Goal: Task Accomplishment & Management: Manage account settings

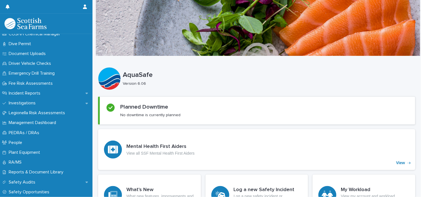
scroll to position [172, 0]
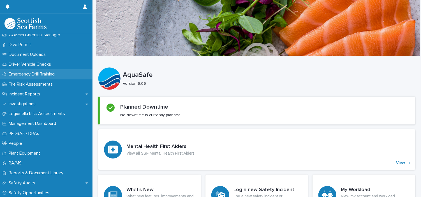
click at [63, 77] on div "Emergency Drill Training" at bounding box center [46, 74] width 92 height 10
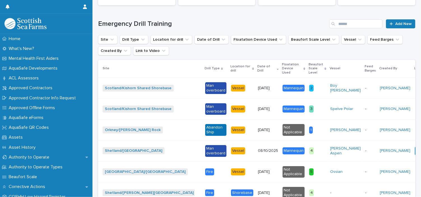
scroll to position [140, 0]
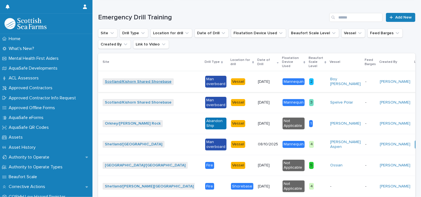
click at [165, 79] on link "Scotland/Kishorn Shared Shorebase" at bounding box center [138, 81] width 67 height 5
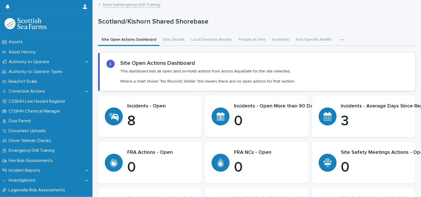
scroll to position [101, 0]
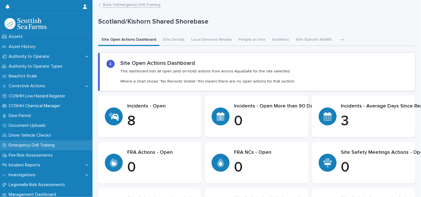
click at [23, 145] on p "Emergency Drill Training" at bounding box center [32, 144] width 53 height 5
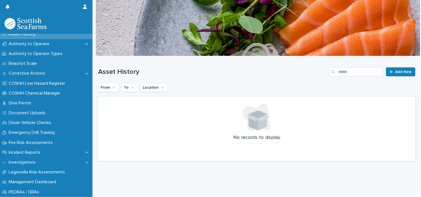
scroll to position [114, 0]
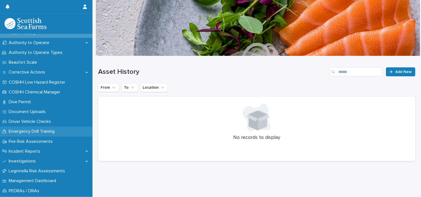
click at [50, 131] on p "Emergency Drill Training" at bounding box center [32, 131] width 53 height 5
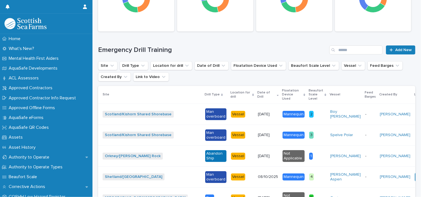
scroll to position [142, 0]
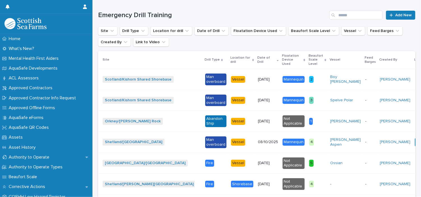
click at [205, 78] on div "Man overboard" at bounding box center [215, 79] width 21 height 12
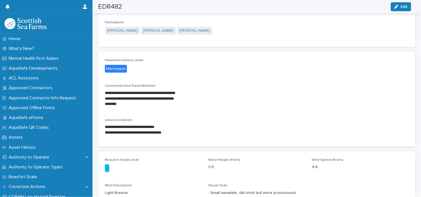
scroll to position [111, 0]
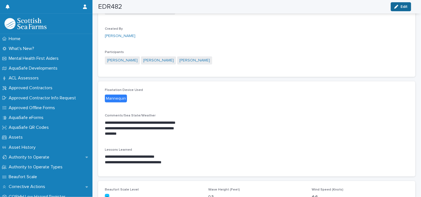
click at [406, 6] on span "Edit" at bounding box center [404, 7] width 7 height 4
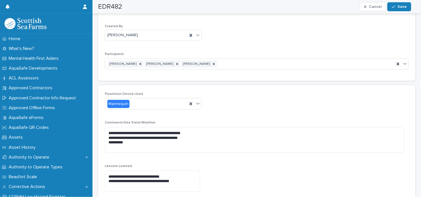
scroll to position [0, 2]
drag, startPoint x: 417, startPoint y: 117, endPoint x: 412, endPoint y: 168, distance: 50.7
click at [412, 168] on div "**********" at bounding box center [255, 117] width 328 height 471
click at [319, 107] on div "**********" at bounding box center [255, 144] width 304 height 104
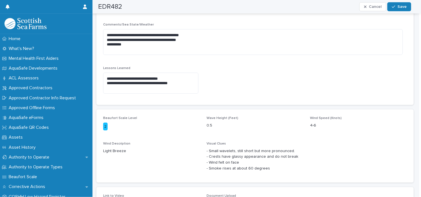
scroll to position [249, 0]
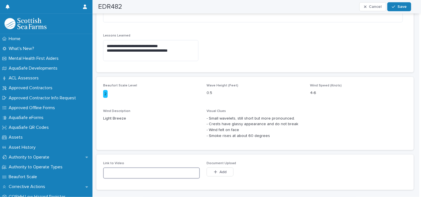
click at [115, 172] on input at bounding box center [151, 172] width 97 height 11
drag, startPoint x: 115, startPoint y: 172, endPoint x: 237, endPoint y: 59, distance: 166.6
click at [237, 59] on div "**********" at bounding box center [255, 14] width 304 height 104
click at [153, 176] on input at bounding box center [151, 172] width 97 height 11
drag, startPoint x: 168, startPoint y: 173, endPoint x: 320, endPoint y: 18, distance: 217.4
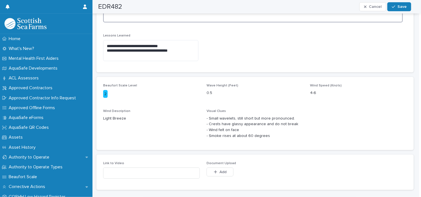
click at [320, 18] on textarea "**********" at bounding box center [253, 10] width 300 height 26
click at [218, 171] on div "button" at bounding box center [217, 172] width 6 height 4
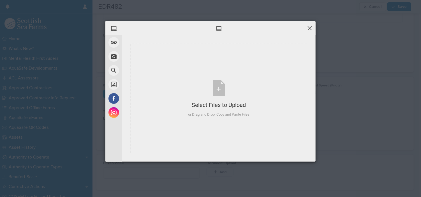
click at [310, 27] on span at bounding box center [310, 28] width 6 height 6
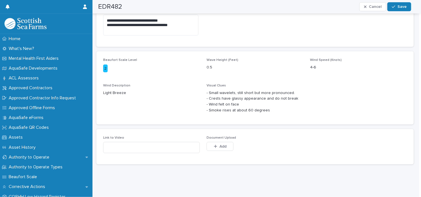
scroll to position [278, 0]
click at [140, 144] on input at bounding box center [151, 147] width 97 height 11
drag, startPoint x: 140, startPoint y: 144, endPoint x: 132, endPoint y: 138, distance: 9.6
click at [132, 142] on input at bounding box center [151, 147] width 97 height 11
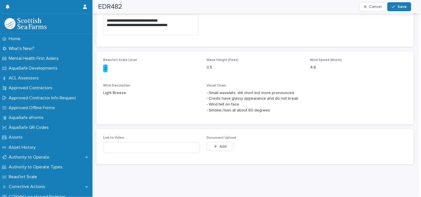
click at [117, 136] on div "Link to Video" at bounding box center [151, 147] width 97 height 22
drag, startPoint x: 117, startPoint y: 136, endPoint x: 126, endPoint y: 148, distance: 14.9
click at [126, 148] on input at bounding box center [151, 147] width 97 height 11
click at [130, 147] on input at bounding box center [151, 147] width 97 height 11
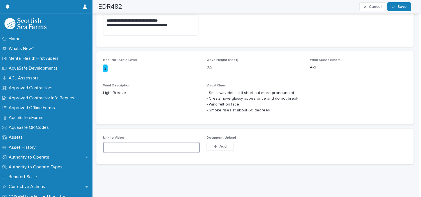
click at [130, 147] on input at bounding box center [151, 147] width 97 height 11
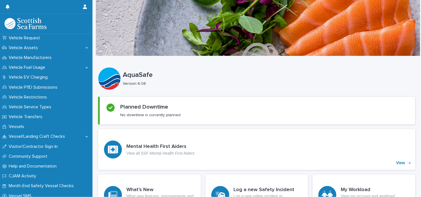
scroll to position [464, 0]
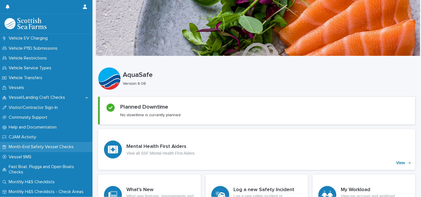
click at [44, 146] on p "Month-End Safety Vessel Checks" at bounding box center [42, 146] width 72 height 5
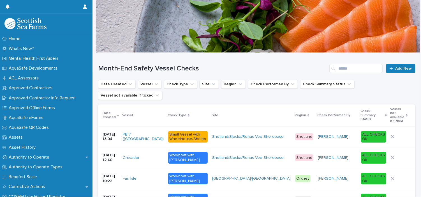
scroll to position [9, 0]
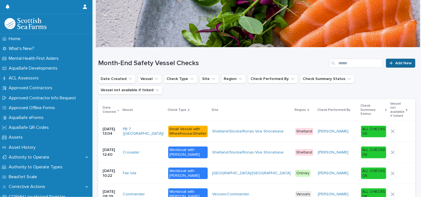
click at [390, 63] on div at bounding box center [393, 63] width 6 height 4
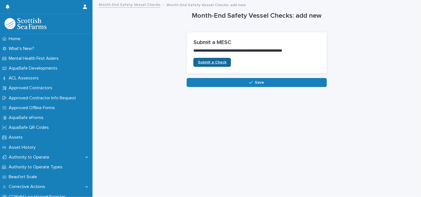
click at [215, 61] on span "Submit a Check" at bounding box center [212, 62] width 29 height 4
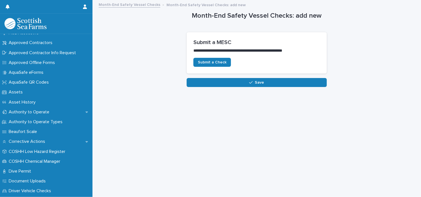
scroll to position [120, 0]
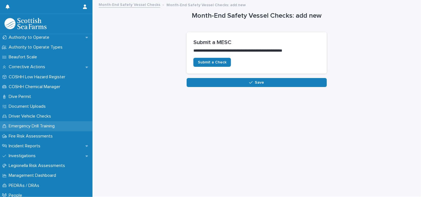
click at [63, 127] on div "Emergency Drill Training" at bounding box center [46, 126] width 92 height 10
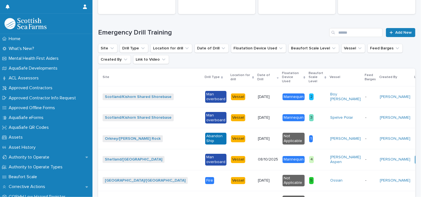
scroll to position [131, 0]
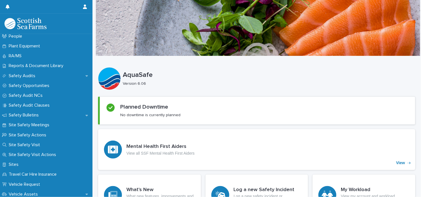
scroll to position [277, 0]
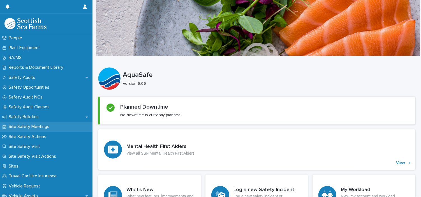
click at [21, 127] on p "Site Safety Meetings" at bounding box center [29, 126] width 47 height 5
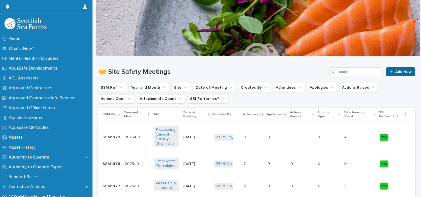
click at [400, 70] on span "Add New" at bounding box center [403, 72] width 17 height 4
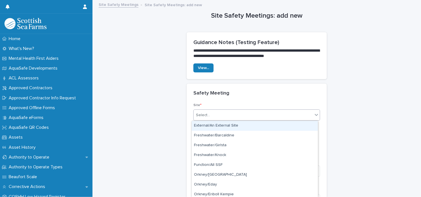
click at [315, 116] on icon at bounding box center [317, 115] width 6 height 6
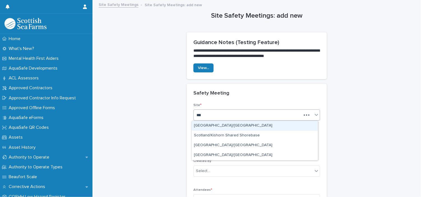
type input "****"
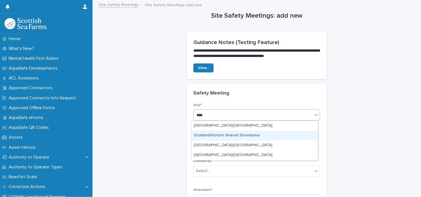
click at [270, 135] on div "Scotland/Kishorn Shared Shorebase" at bounding box center [255, 136] width 126 height 10
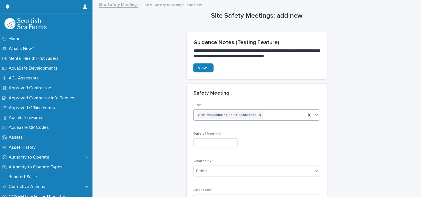
click at [255, 143] on div at bounding box center [256, 143] width 127 height 10
click at [238, 143] on input "text" at bounding box center [215, 143] width 44 height 10
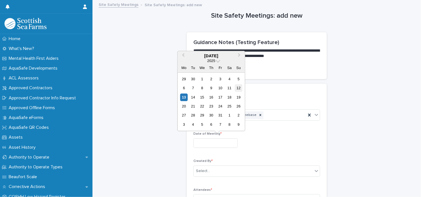
click at [238, 87] on div "12" at bounding box center [239, 88] width 8 height 8
type input "**********"
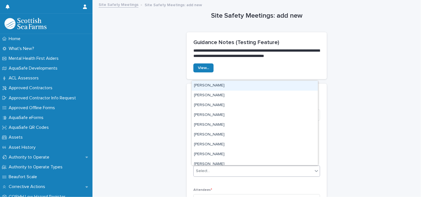
click at [214, 170] on div "Select..." at bounding box center [253, 170] width 119 height 9
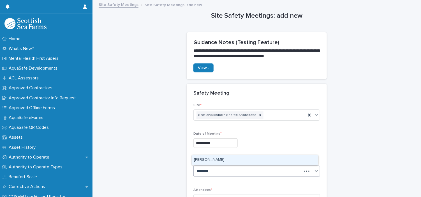
type input "*********"
click at [235, 158] on div "[PERSON_NAME]" at bounding box center [255, 160] width 126 height 10
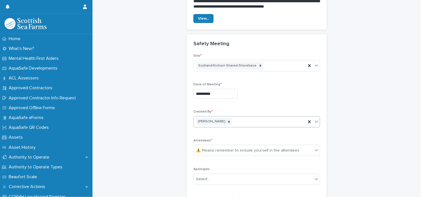
scroll to position [49, 0]
click at [215, 151] on div "⚠️ Please remember to include yourself in the attendees." at bounding box center [248, 150] width 104 height 6
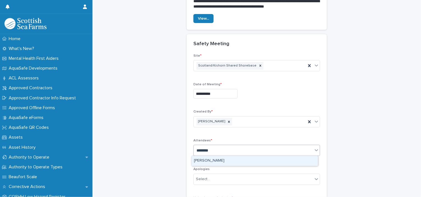
type input "*********"
click at [217, 161] on div "[PERSON_NAME]" at bounding box center [255, 161] width 126 height 10
type input "****"
click at [217, 161] on div "[PERSON_NAME]" at bounding box center [255, 161] width 126 height 10
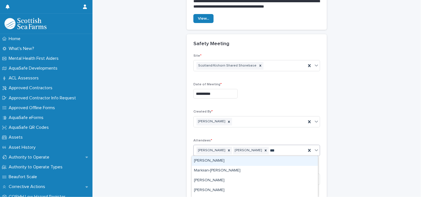
type input "****"
click at [217, 161] on div "[PERSON_NAME]" at bounding box center [255, 161] width 126 height 10
type input "*******"
click at [217, 161] on div "[PERSON_NAME]" at bounding box center [255, 161] width 126 height 10
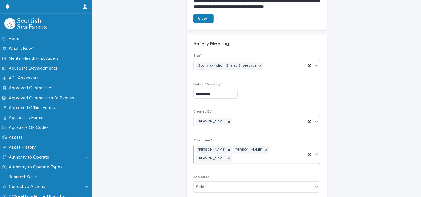
scroll to position [53, 0]
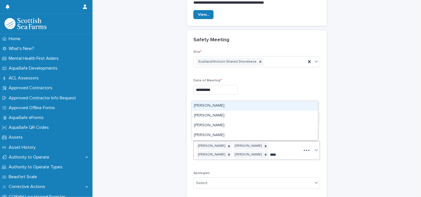
type input "*****"
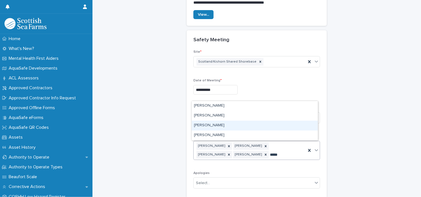
click at [231, 126] on div "Lukasz Kaczorowski" at bounding box center [255, 126] width 126 height 10
click at [231, 126] on div "Created By * Craig Swannie" at bounding box center [256, 117] width 127 height 22
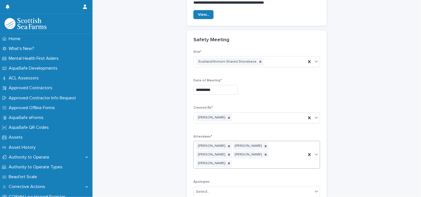
drag, startPoint x: 231, startPoint y: 126, endPoint x: 262, endPoint y: 152, distance: 41.0
click at [262, 152] on div "Craig Findlay Craig Swannie Lukasz Kaczorowski Nick Brown Troy Flanagan" at bounding box center [250, 154] width 112 height 27
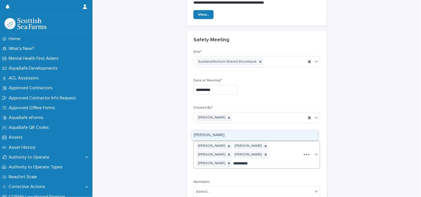
type input "**********"
click at [215, 134] on div "[PERSON_NAME]" at bounding box center [255, 135] width 126 height 10
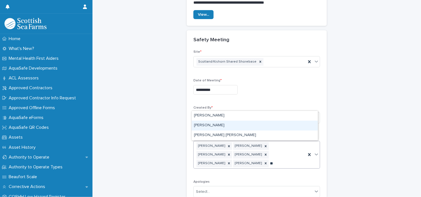
type input "*"
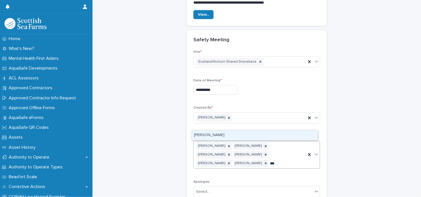
scroll to position [57, 0]
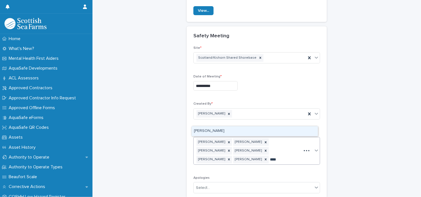
type input "*****"
click at [289, 134] on div "[PERSON_NAME]" at bounding box center [255, 131] width 126 height 10
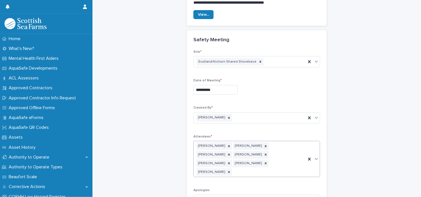
scroll to position [57, 0]
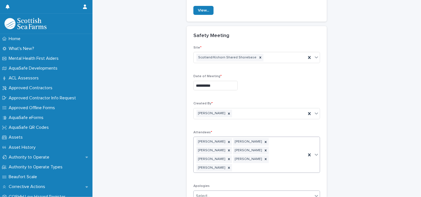
click at [224, 191] on div "Select..." at bounding box center [253, 195] width 119 height 9
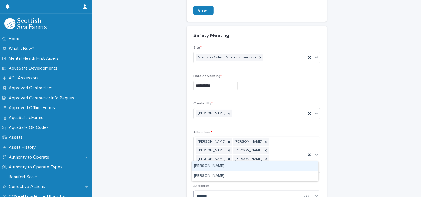
type input "********"
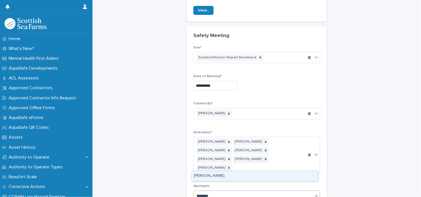
click at [224, 177] on div "[PERSON_NAME]" at bounding box center [255, 176] width 126 height 10
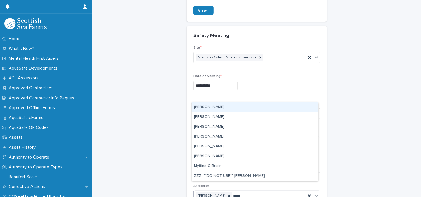
type input "******"
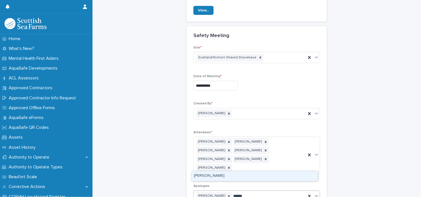
click at [223, 175] on div "[PERSON_NAME]" at bounding box center [255, 176] width 126 height 10
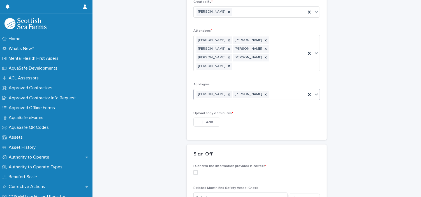
scroll to position [161, 0]
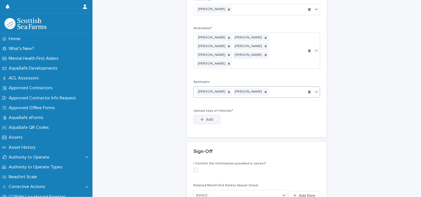
click at [212, 115] on button "Add" at bounding box center [206, 119] width 27 height 9
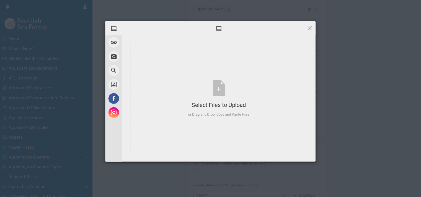
drag, startPoint x: 309, startPoint y: 29, endPoint x: 401, endPoint y: 19, distance: 92.0
click at [401, 19] on div "My Device Link (URL) Take Photo Web Search Unsplash Facebook Instagram Select F…" at bounding box center [210, 98] width 421 height 197
click at [308, 28] on span at bounding box center [310, 28] width 6 height 6
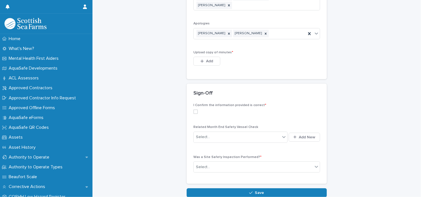
scroll to position [227, 0]
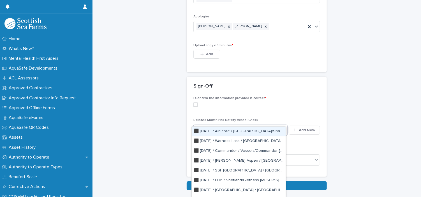
click at [226, 125] on div "Select..." at bounding box center [237, 129] width 87 height 9
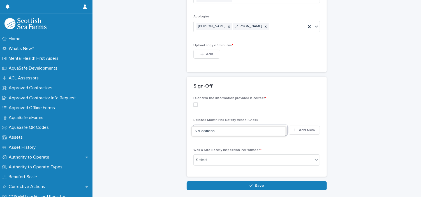
type input "*"
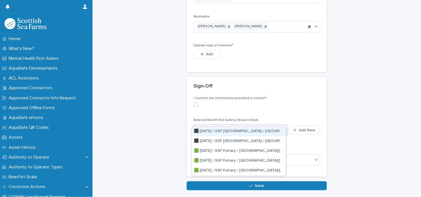
type input "***"
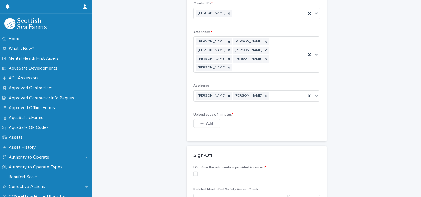
scroll to position [162, 0]
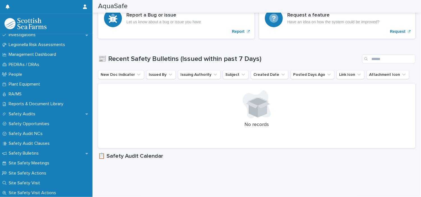
scroll to position [269, 0]
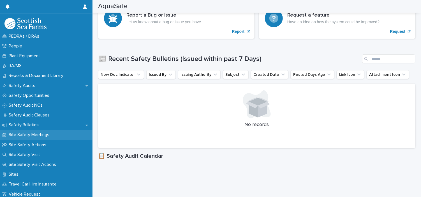
click at [47, 130] on div "Site Safety Meetings" at bounding box center [46, 135] width 92 height 10
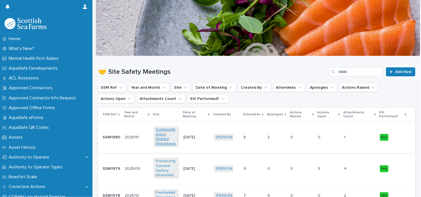
click at [164, 139] on link "Scotland/Kishorn Shared Shorebase" at bounding box center [166, 136] width 21 height 19
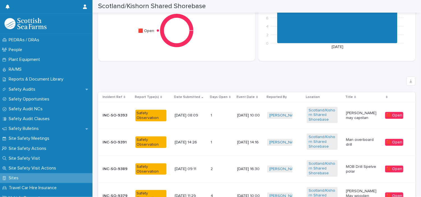
scroll to position [262, 0]
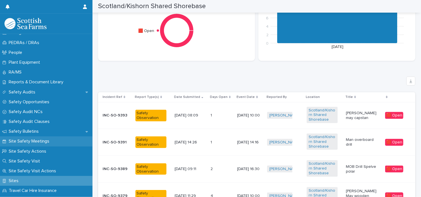
click at [23, 143] on p "Site Safety Meetings" at bounding box center [29, 140] width 47 height 5
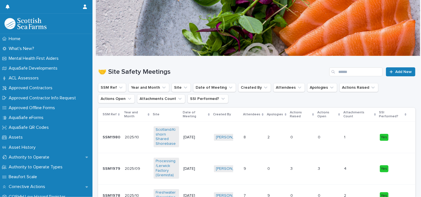
click at [114, 136] on p "SSM1980" at bounding box center [112, 137] width 19 height 6
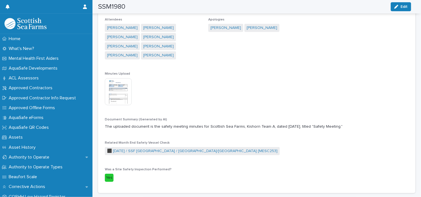
scroll to position [168, 0]
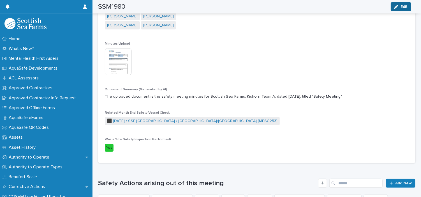
click at [402, 6] on span "Edit" at bounding box center [404, 7] width 7 height 4
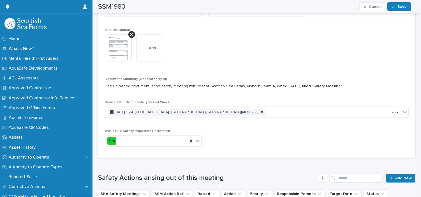
scroll to position [175, 0]
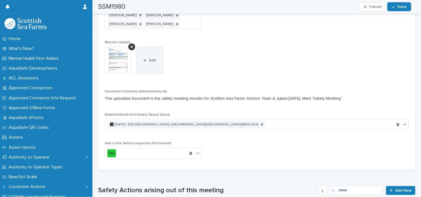
click at [150, 62] on button "Add" at bounding box center [149, 60] width 27 height 27
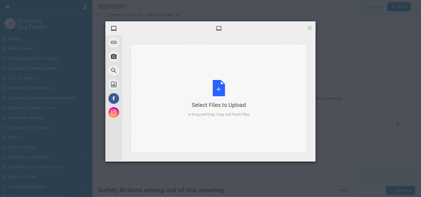
click at [218, 94] on div "Select Files to Upload or Drag and Drop, Copy and Paste Files" at bounding box center [218, 98] width 61 height 37
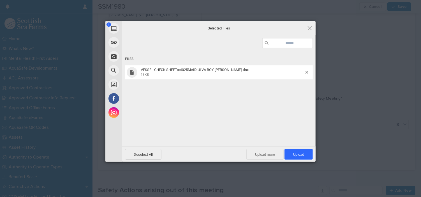
click at [272, 153] on span "Upload more" at bounding box center [264, 154] width 37 height 11
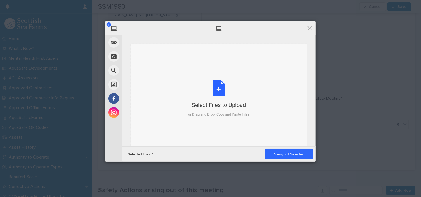
click at [219, 87] on div "Select Files to Upload or Drag and Drop, Copy and Paste Files" at bounding box center [218, 98] width 61 height 37
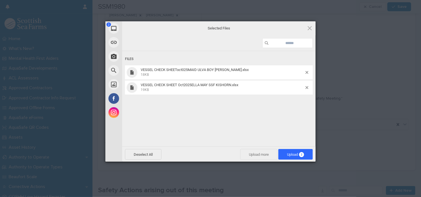
click at [264, 155] on span "Upload more" at bounding box center [258, 154] width 37 height 11
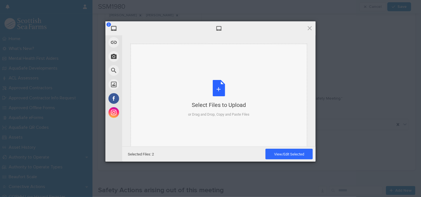
click at [221, 92] on div "Select Files to Upload or Drag and Drop, Copy and Paste Files" at bounding box center [218, 98] width 61 height 37
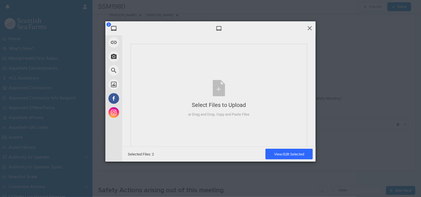
click at [308, 27] on span at bounding box center [310, 28] width 6 height 6
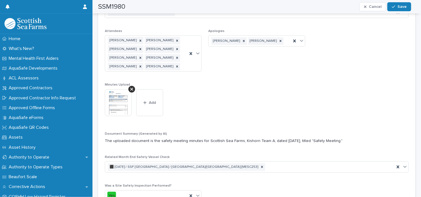
scroll to position [129, 0]
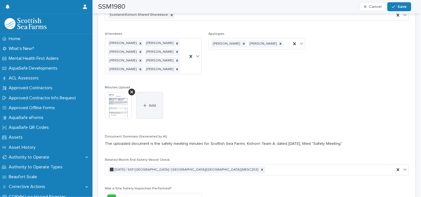
click at [149, 111] on button "Add" at bounding box center [149, 105] width 27 height 27
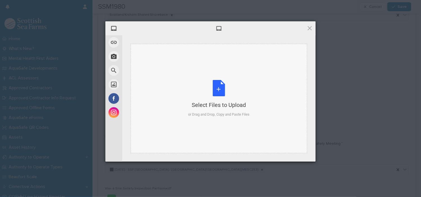
click at [221, 89] on div "Select Files to Upload or Drag and Drop, Copy and Paste Files" at bounding box center [218, 98] width 61 height 37
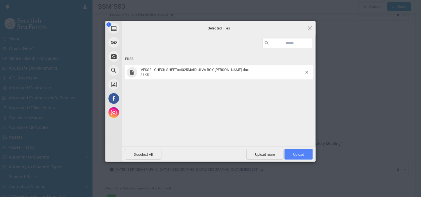
click at [294, 155] on span "Upload 1" at bounding box center [298, 154] width 11 height 4
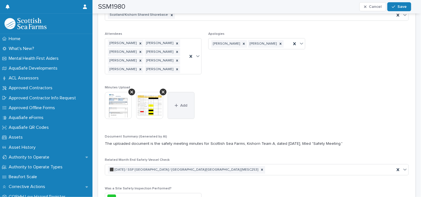
click at [179, 108] on button "Add" at bounding box center [181, 105] width 27 height 27
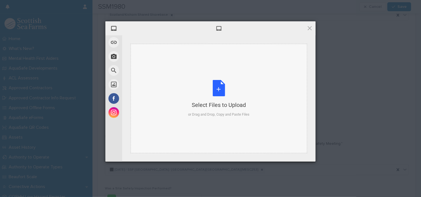
click at [218, 86] on div "Select Files to Upload or Drag and Drop, Copy and Paste Files" at bounding box center [218, 98] width 61 height 37
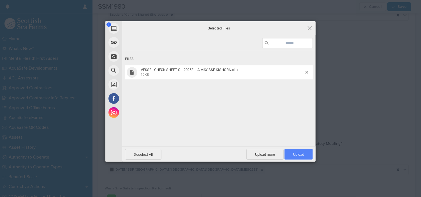
click at [294, 153] on span "Upload 1" at bounding box center [298, 154] width 11 height 4
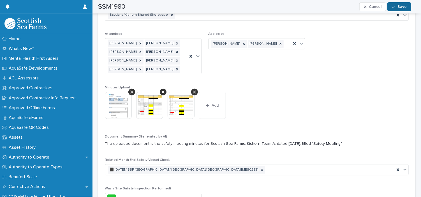
click at [403, 6] on span "Save" at bounding box center [401, 7] width 9 height 4
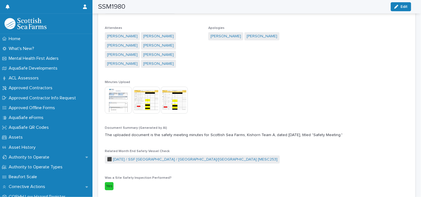
scroll to position [118, 0]
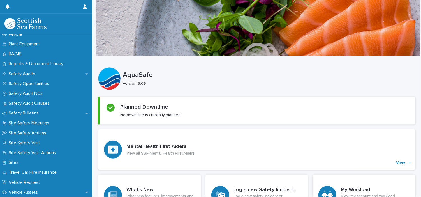
scroll to position [281, 0]
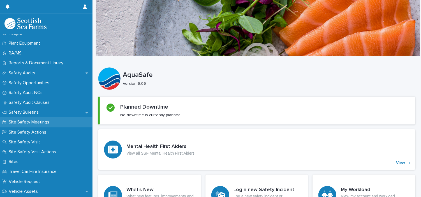
click at [33, 120] on p "Site Safety Meetings" at bounding box center [29, 121] width 47 height 5
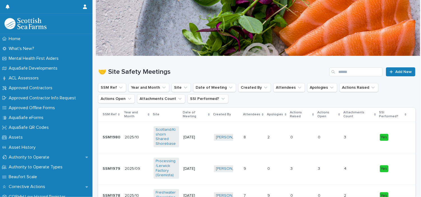
click at [114, 137] on p "SSM1980" at bounding box center [112, 137] width 19 height 6
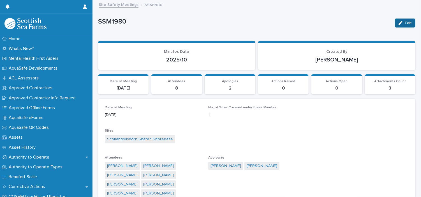
click at [399, 23] on icon "button" at bounding box center [401, 23] width 4 height 4
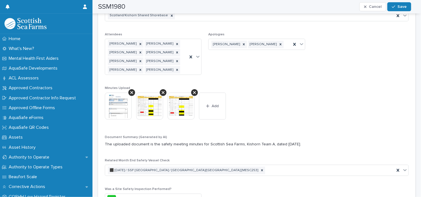
scroll to position [133, 0]
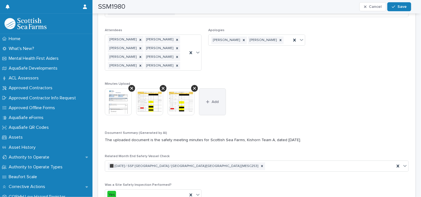
click at [210, 105] on button "Add" at bounding box center [212, 101] width 27 height 27
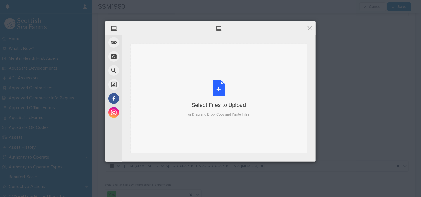
click at [215, 94] on div "Select Files to Upload or Drag and Drop, Copy and Paste Files" at bounding box center [218, 98] width 61 height 37
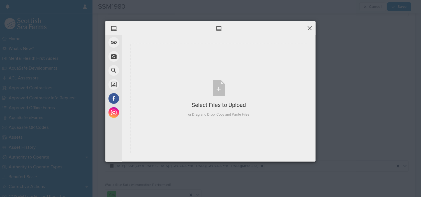
click at [310, 28] on span at bounding box center [310, 28] width 6 height 6
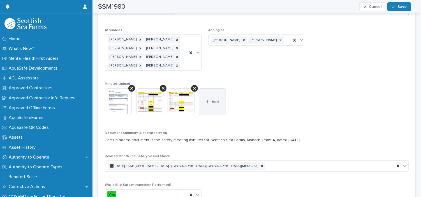
click at [211, 99] on button "Add" at bounding box center [212, 101] width 27 height 27
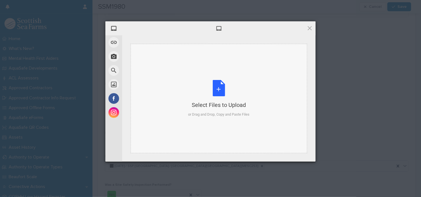
click at [218, 91] on div "Select Files to Upload or Drag and Drop, Copy and Paste Files" at bounding box center [218, 98] width 61 height 37
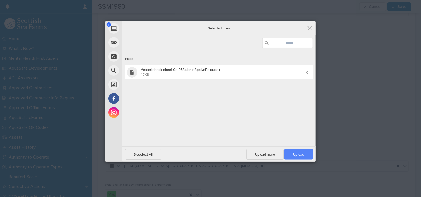
click at [303, 155] on span "Upload 1" at bounding box center [298, 154] width 11 height 4
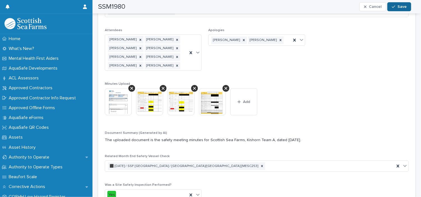
click at [399, 5] on span "Save" at bounding box center [401, 7] width 9 height 4
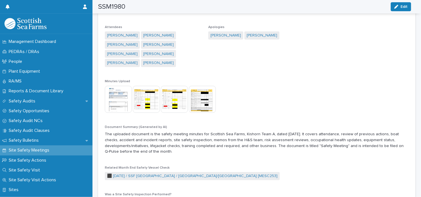
scroll to position [257, 0]
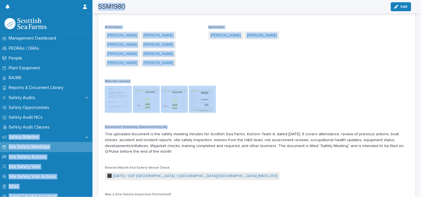
drag, startPoint x: 92, startPoint y: 126, endPoint x: 92, endPoint y: 131, distance: 5.9
click at [92, 131] on div "Home What's New? Mental Health First Aiders AquaSafe Developments ACL Assessors…" at bounding box center [256, 115] width 328 height 490
drag, startPoint x: 92, startPoint y: 131, endPoint x: 76, endPoint y: 64, distance: 69.7
click at [76, 64] on div "Plant Equipment" at bounding box center [46, 68] width 92 height 10
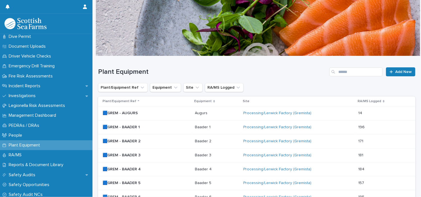
scroll to position [171, 0]
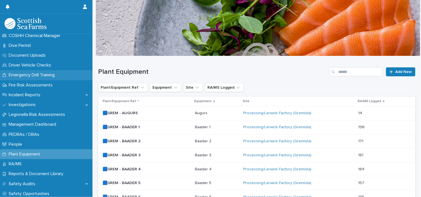
click at [41, 71] on div "Emergency Drill Training" at bounding box center [46, 75] width 92 height 10
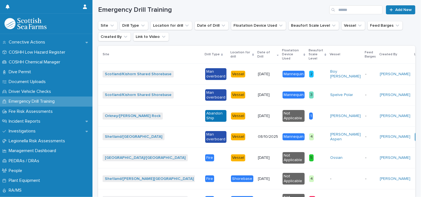
scroll to position [148, 0]
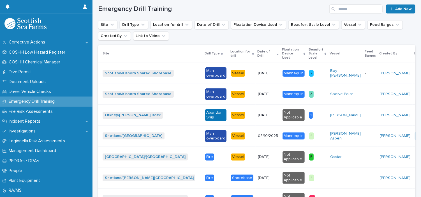
click at [205, 71] on div "Man overboard" at bounding box center [215, 73] width 21 height 12
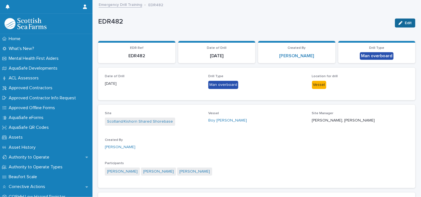
click at [406, 25] on button "Edit" at bounding box center [405, 22] width 20 height 9
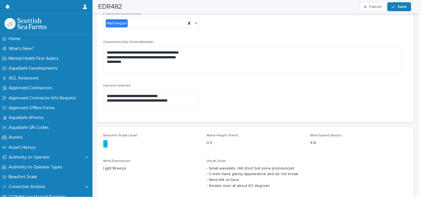
scroll to position [278, 0]
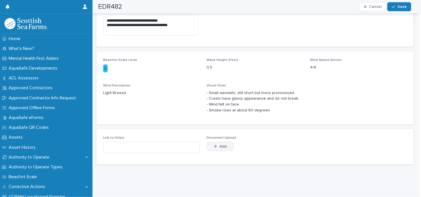
click at [225, 143] on button "Add" at bounding box center [220, 146] width 27 height 9
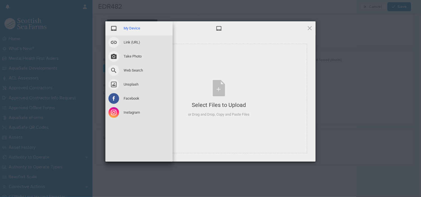
click at [116, 29] on span at bounding box center [113, 28] width 11 height 11
click at [133, 25] on div "My Device" at bounding box center [138, 28] width 67 height 14
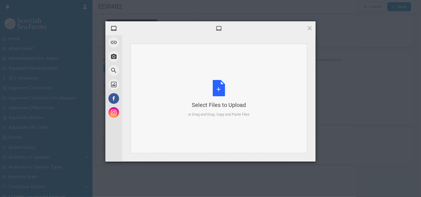
click at [221, 91] on div "Select Files to Upload or Drag and Drop, Copy and Paste Files" at bounding box center [218, 98] width 61 height 37
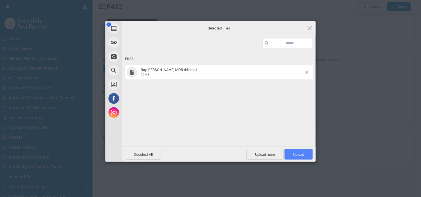
click at [297, 152] on span "Upload 1" at bounding box center [298, 154] width 28 height 11
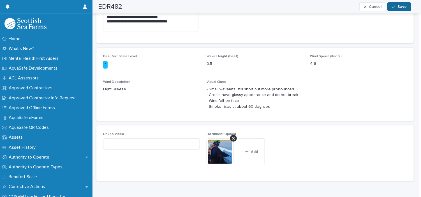
click at [400, 6] on span "Save" at bounding box center [401, 7] width 9 height 4
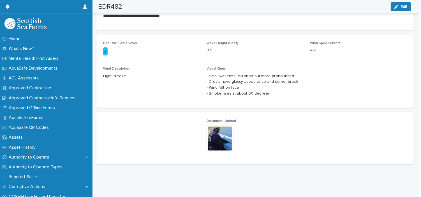
scroll to position [261, 0]
click at [224, 131] on img at bounding box center [220, 138] width 27 height 27
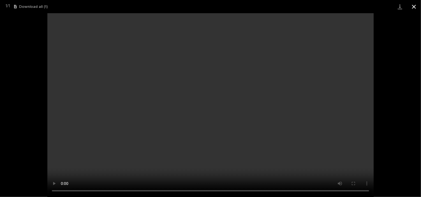
click at [416, 5] on button "Close gallery" at bounding box center [414, 6] width 14 height 13
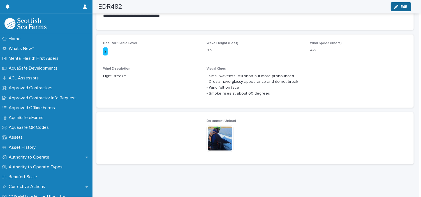
click at [398, 4] on button "Edit" at bounding box center [401, 6] width 20 height 9
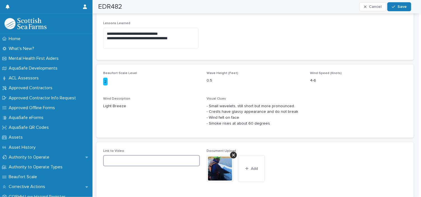
click at [111, 159] on input at bounding box center [151, 160] width 97 height 11
click at [251, 167] on span "Add" at bounding box center [254, 168] width 7 height 4
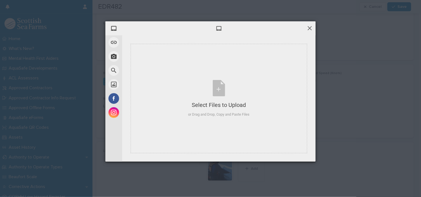
click at [312, 29] on span at bounding box center [310, 28] width 6 height 6
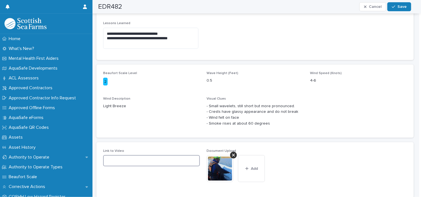
click at [170, 156] on input at bounding box center [151, 160] width 97 height 11
click at [164, 161] on input at bounding box center [151, 160] width 97 height 11
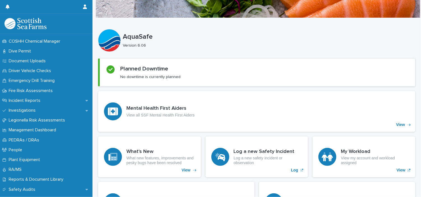
scroll to position [170, 0]
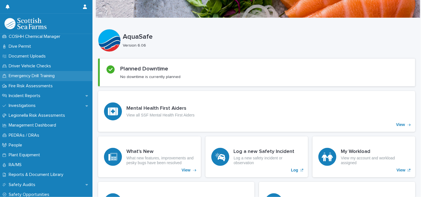
click at [69, 75] on div "Emergency Drill Training" at bounding box center [46, 76] width 92 height 10
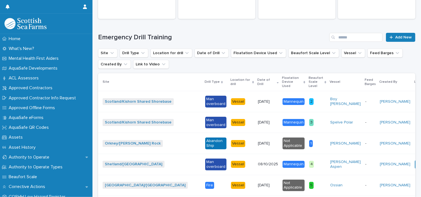
scroll to position [119, 0]
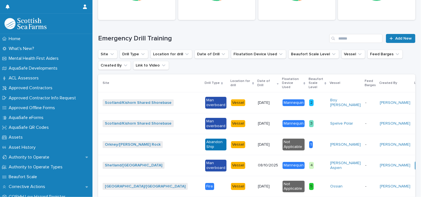
click at [205, 102] on div "Man overboard" at bounding box center [215, 103] width 21 height 12
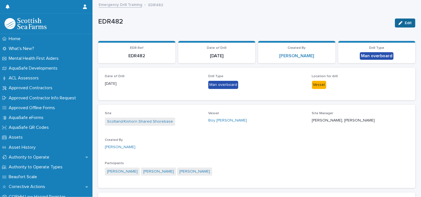
click at [403, 20] on button "Edit" at bounding box center [405, 22] width 20 height 9
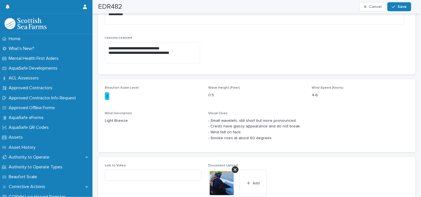
scroll to position [298, 0]
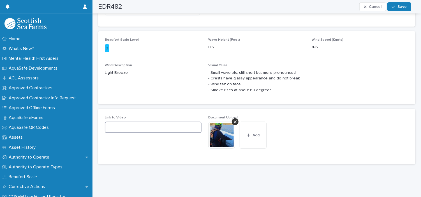
click at [141, 124] on input at bounding box center [153, 127] width 97 height 11
paste input "**********"
type input "**********"
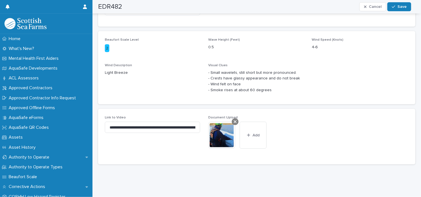
click at [234, 120] on icon at bounding box center [235, 121] width 3 height 3
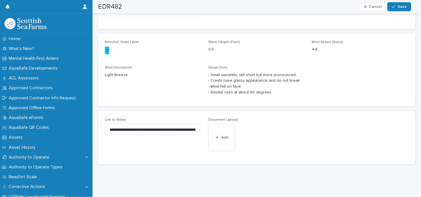
scroll to position [278, 0]
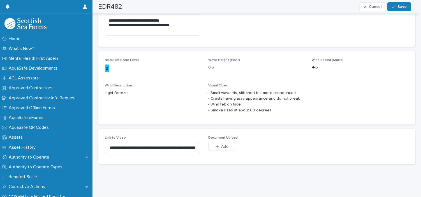
click at [259, 148] on div "This file cannot be opened Download File Add" at bounding box center [256, 147] width 97 height 11
click at [398, 4] on button "Save" at bounding box center [399, 6] width 24 height 9
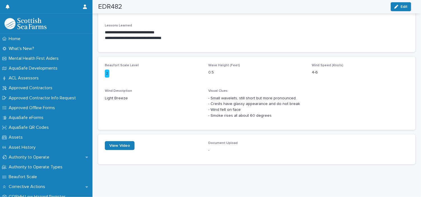
scroll to position [239, 0]
click at [124, 144] on span "View Video" at bounding box center [119, 146] width 21 height 4
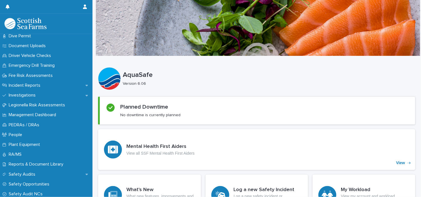
scroll to position [179, 0]
click at [61, 64] on div "Emergency Drill Training" at bounding box center [46, 66] width 92 height 10
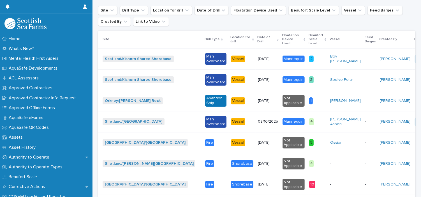
scroll to position [161, 0]
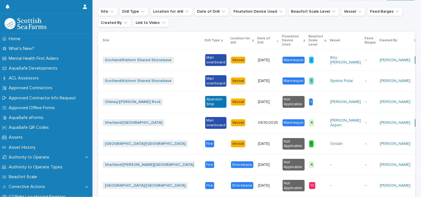
click at [205, 78] on div "Man overboard" at bounding box center [215, 81] width 21 height 12
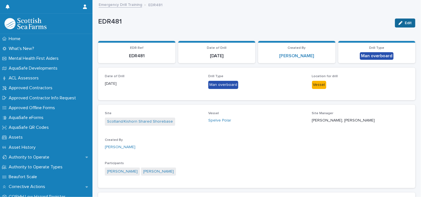
click at [404, 20] on button "Edit" at bounding box center [405, 22] width 20 height 9
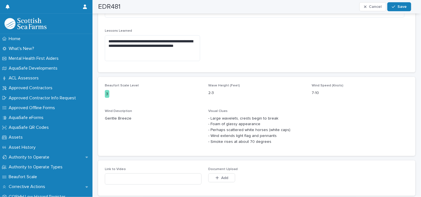
scroll to position [284, 0]
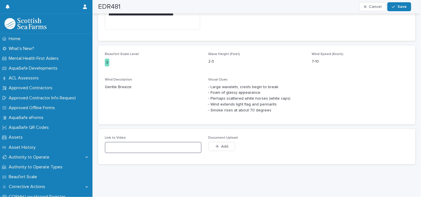
paste input "**********"
type input "**********"
click at [400, 6] on span "Save" at bounding box center [401, 7] width 9 height 4
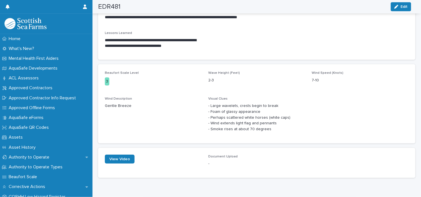
scroll to position [239, 0]
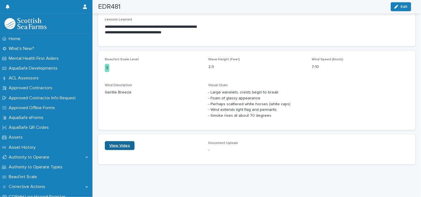
click at [121, 144] on span "View Video" at bounding box center [119, 146] width 21 height 4
click at [120, 144] on span "View Video" at bounding box center [119, 146] width 21 height 4
click at [226, 146] on div "-" at bounding box center [256, 149] width 97 height 7
click at [142, 141] on div at bounding box center [153, 143] width 97 height 4
click at [407, 5] on span "Edit" at bounding box center [404, 7] width 7 height 4
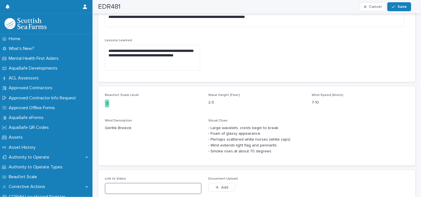
click at [177, 186] on input at bounding box center [153, 188] width 97 height 11
paste input "**********"
type input "**********"
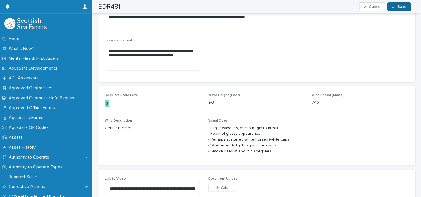
click at [399, 7] on span "Save" at bounding box center [401, 7] width 9 height 4
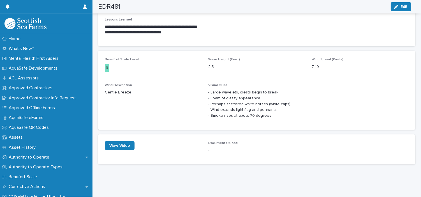
scroll to position [218, 0]
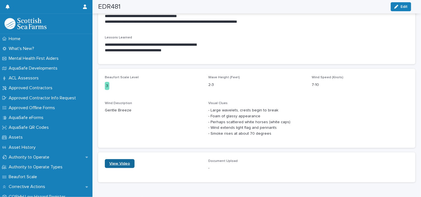
click at [131, 165] on link "View Video" at bounding box center [120, 163] width 30 height 9
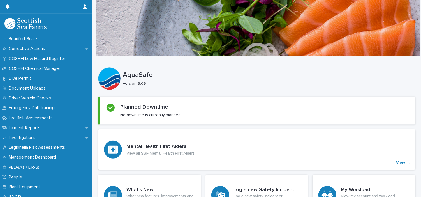
scroll to position [136, 0]
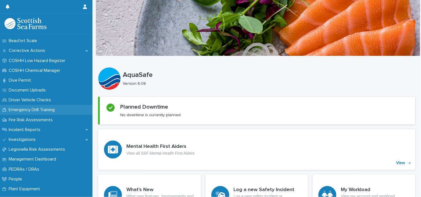
click at [62, 109] on div "Emergency Drill Training" at bounding box center [46, 110] width 92 height 10
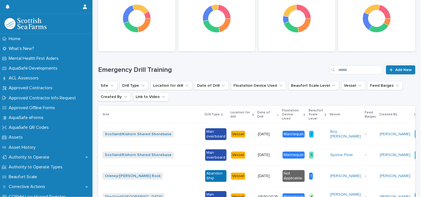
scroll to position [85, 0]
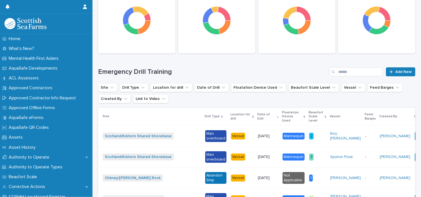
click at [205, 153] on div "Man overboard" at bounding box center [215, 157] width 21 height 12
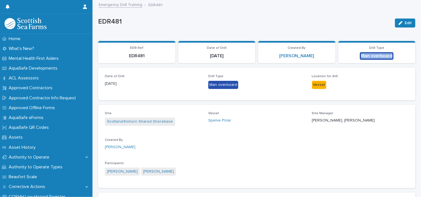
scroll to position [0, 2]
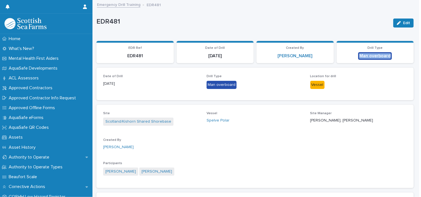
drag, startPoint x: 416, startPoint y: 50, endPoint x: 418, endPoint y: 66, distance: 16.2
click at [418, 66] on div "Home What's New? Mental Health First Aiders AquaSafe Developments ACL Assessors…" at bounding box center [210, 98] width 421 height 197
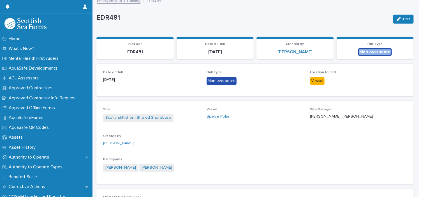
scroll to position [0, 0]
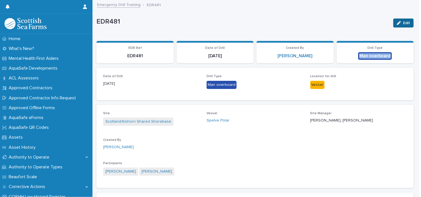
click at [404, 24] on span "Edit" at bounding box center [406, 23] width 7 height 4
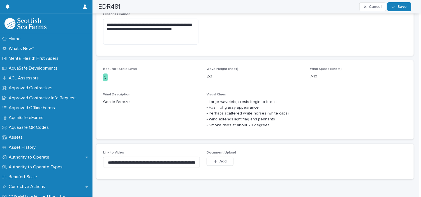
scroll to position [284, 0]
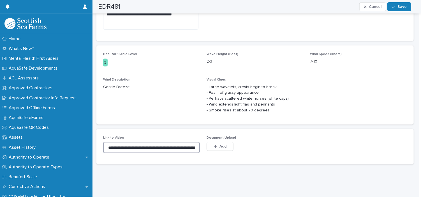
click at [195, 145] on input "**********" at bounding box center [151, 147] width 97 height 11
click at [195, 144] on input "**********" at bounding box center [150, 147] width 95 height 11
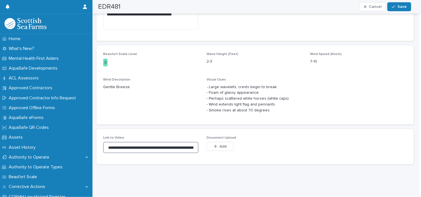
click at [184, 143] on input "**********" at bounding box center [150, 147] width 95 height 11
click at [195, 142] on input "**********" at bounding box center [150, 147] width 95 height 11
click at [193, 145] on input "**********" at bounding box center [150, 147] width 95 height 11
click at [168, 145] on input "**********" at bounding box center [150, 147] width 95 height 11
click at [193, 143] on input "**********" at bounding box center [150, 147] width 95 height 11
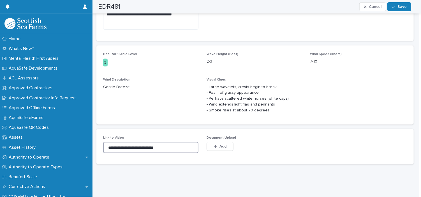
click at [148, 143] on input "**********" at bounding box center [150, 147] width 95 height 11
type input "*"
drag, startPoint x: 178, startPoint y: 143, endPoint x: 307, endPoint y: 144, distance: 129.5
click at [307, 144] on div "Link to Video Document Upload This file cannot be opened Download File Add" at bounding box center [255, 147] width 304 height 22
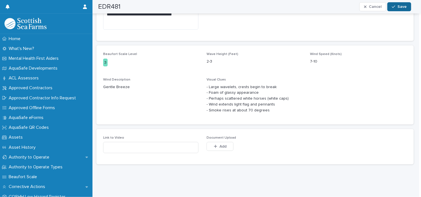
click at [399, 8] on span "Save" at bounding box center [401, 7] width 9 height 4
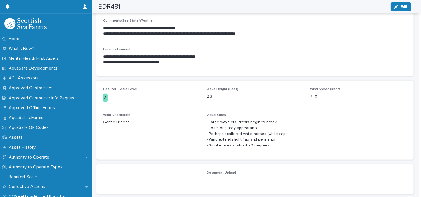
scroll to position [239, 0]
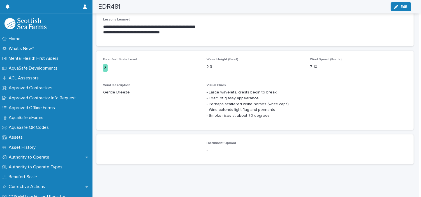
click at [222, 146] on div "-" at bounding box center [255, 149] width 97 height 7
click at [168, 143] on span at bounding box center [151, 149] width 97 height 17
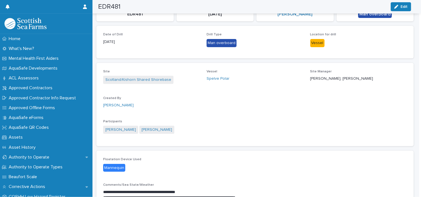
scroll to position [42, 0]
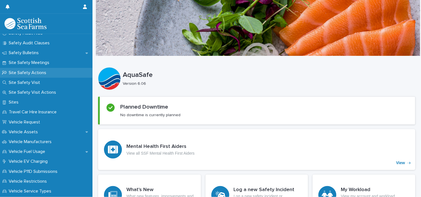
scroll to position [280, 0]
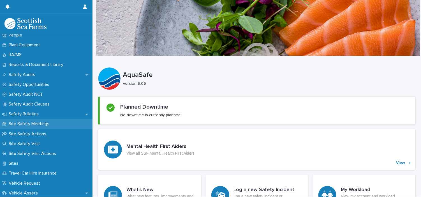
click at [44, 123] on p "Site Safety Meetings" at bounding box center [29, 123] width 47 height 5
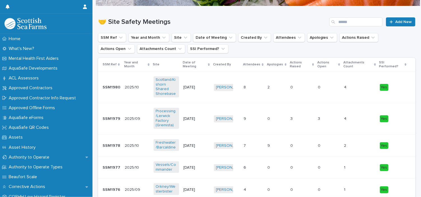
scroll to position [56, 0]
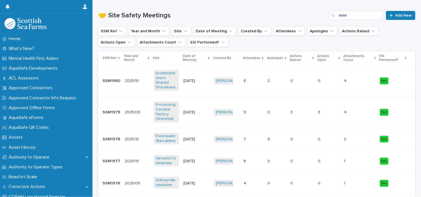
click at [115, 78] on p "SSM1980" at bounding box center [112, 80] width 19 height 6
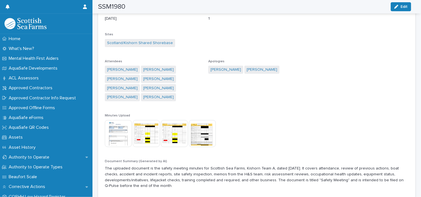
scroll to position [102, 0]
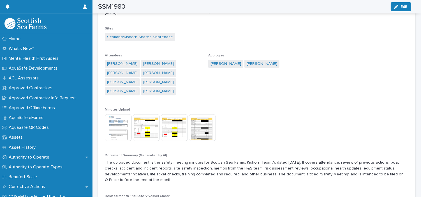
click at [119, 114] on img at bounding box center [118, 127] width 27 height 27
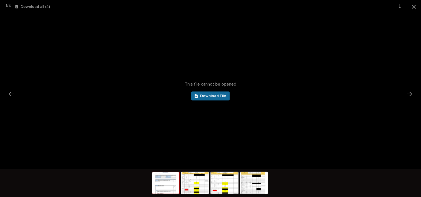
scroll to position [0, 0]
click at [210, 95] on span "Download File" at bounding box center [213, 96] width 26 height 4
